Goal: Find contact information: Find contact information

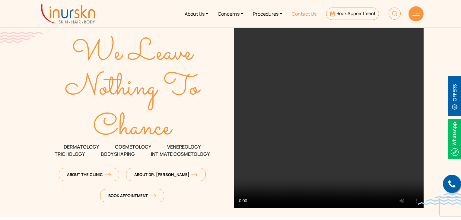
click at [310, 14] on link "Contact Us" at bounding box center [304, 13] width 34 height 23
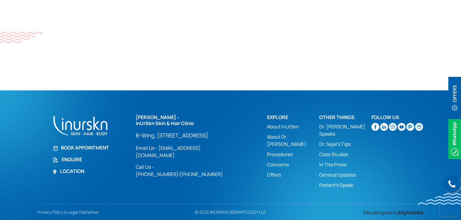
scroll to position [435, 0]
drag, startPoint x: 234, startPoint y: 179, endPoint x: 204, endPoint y: 180, distance: 30.1
click at [204, 178] on div "Dr. Sejal Saheta - InUrSkn Skin & Hair Clinic B-Wing, #705, 7th Floor, Powai Pl…" at bounding box center [198, 146] width 124 height 63
copy link "9326028277"
click at [250, 166] on div "Dr. Sejal Saheta - InUrSkn Skin & Hair Clinic B-Wing, #705, 7th Floor, Powai Pl…" at bounding box center [198, 146] width 124 height 63
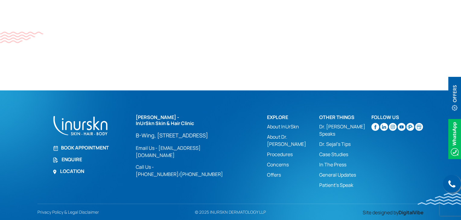
drag, startPoint x: 131, startPoint y: 126, endPoint x: 197, endPoint y: 155, distance: 71.2
click at [197, 155] on div "Call us Book Appointment Enquire Location Dr. Sejal Saheta - InUrSkn Skin & Hai…" at bounding box center [230, 153] width 393 height 77
click at [227, 139] on p "B-Wing, [STREET_ADDRESS]" at bounding box center [186, 135] width 100 height 7
click at [222, 109] on section "Call us Book Appointment Enquire Location Dr. Sejal Saheta - InUrSkn Skin & Hai…" at bounding box center [230, 155] width 461 height 130
drag, startPoint x: 130, startPoint y: 133, endPoint x: 194, endPoint y: 157, distance: 68.0
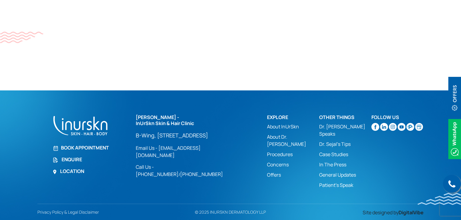
click at [194, 157] on div "Call us Book Appointment Enquire Location Dr. Sejal Saheta - InUrSkn Skin & Hai…" at bounding box center [230, 153] width 393 height 77
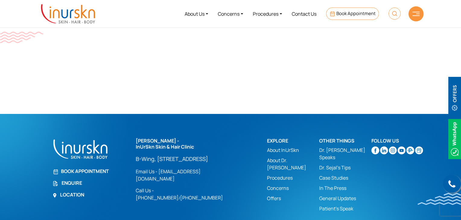
scroll to position [404, 0]
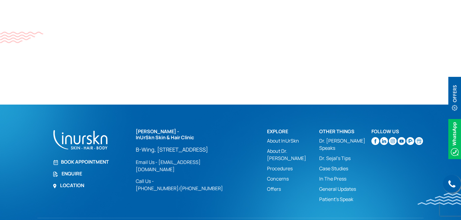
click at [291, 162] on link "About Dr. [PERSON_NAME]" at bounding box center [293, 154] width 52 height 14
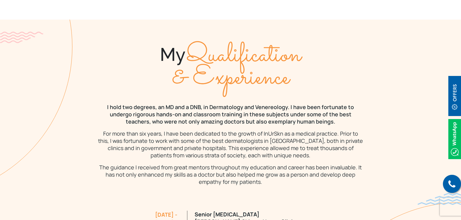
scroll to position [482, 0]
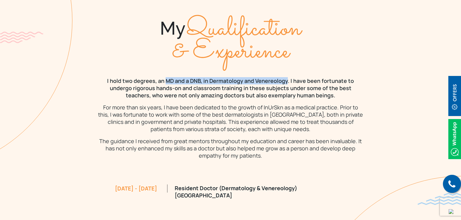
drag, startPoint x: 276, startPoint y: 74, endPoint x: 157, endPoint y: 74, distance: 119.4
click at [157, 77] on p "I hold two degrees, an MD and a DNB, in Dermatology and Venereology. I have bee…" at bounding box center [230, 88] width 265 height 22
copy p "MD and a DNB, in Dermatology and Venereology"
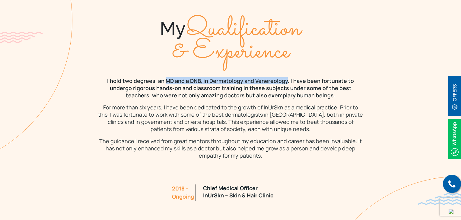
click at [328, 178] on div "2018 - Ongoing Chief Medical Officer InUrSkn – Skin & Hair Clinic" at bounding box center [230, 194] width 289 height 60
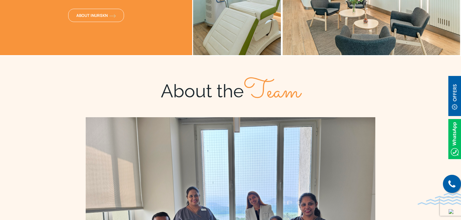
scroll to position [1628, 0]
